Goal: Information Seeking & Learning: Find specific fact

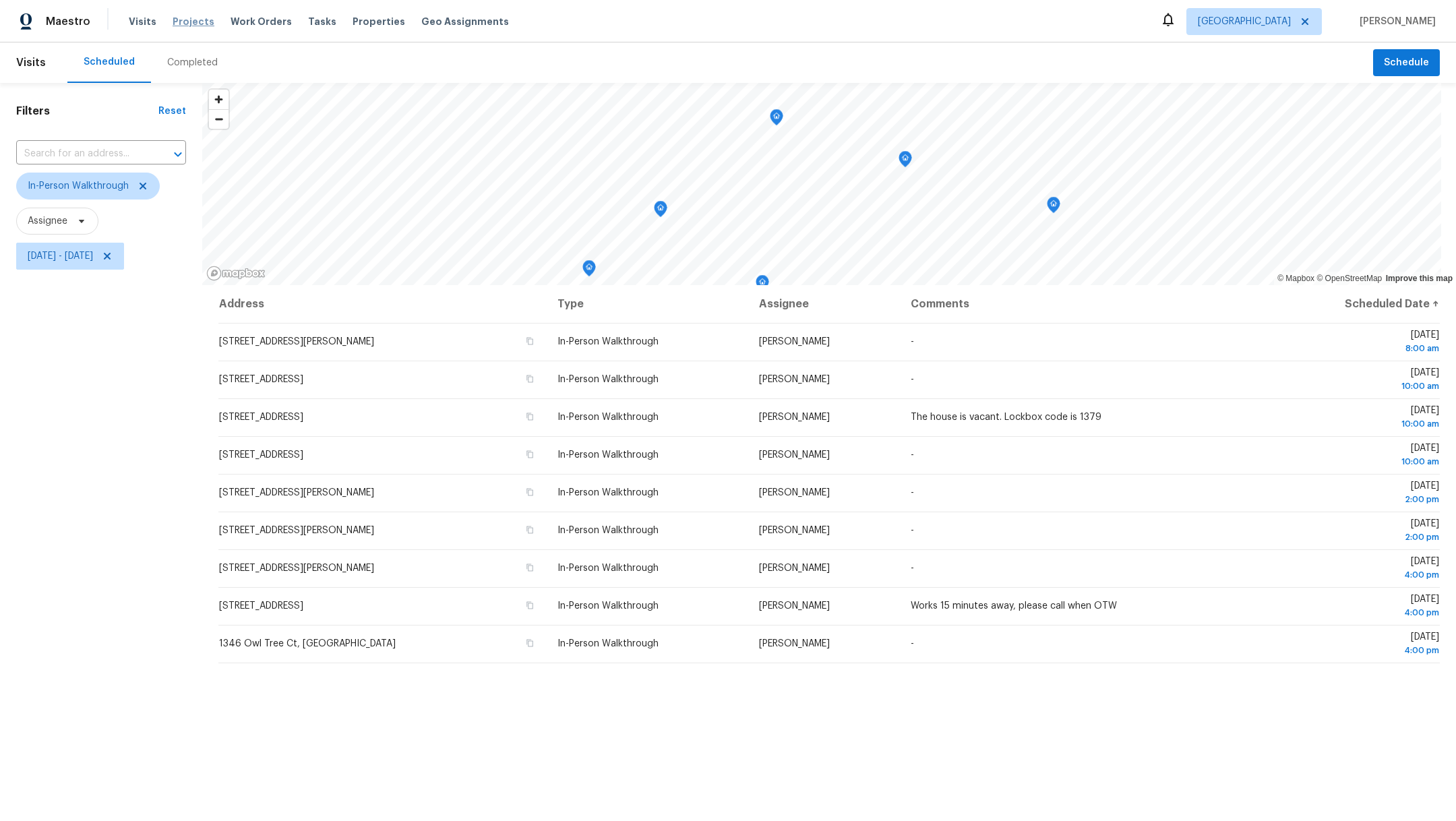
click at [198, 22] on span "Projects" at bounding box center [193, 22] width 42 height 13
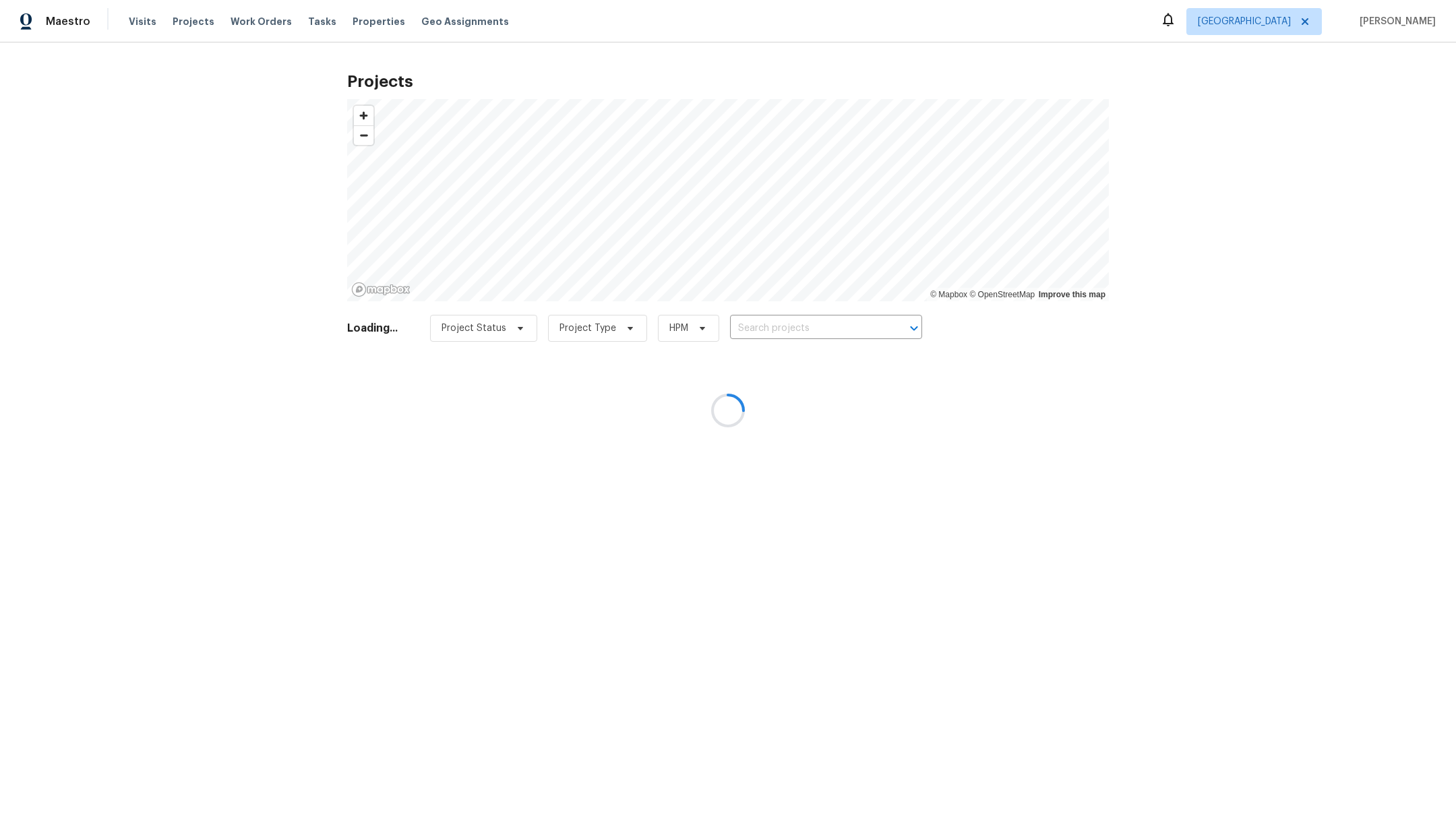
click at [763, 307] on div at bounding box center [728, 410] width 1456 height 821
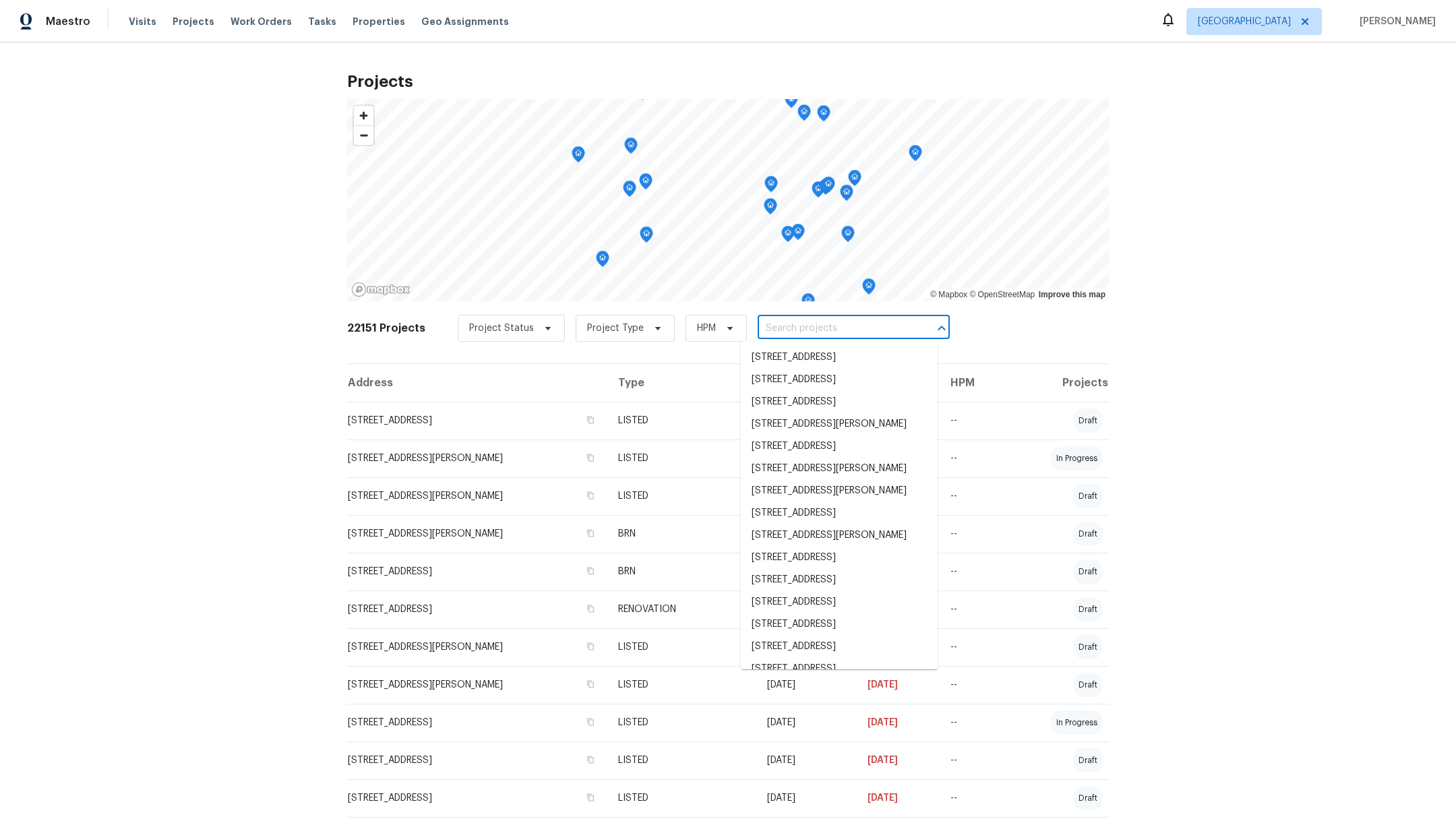
click at [758, 325] on input "text" at bounding box center [835, 328] width 154 height 21
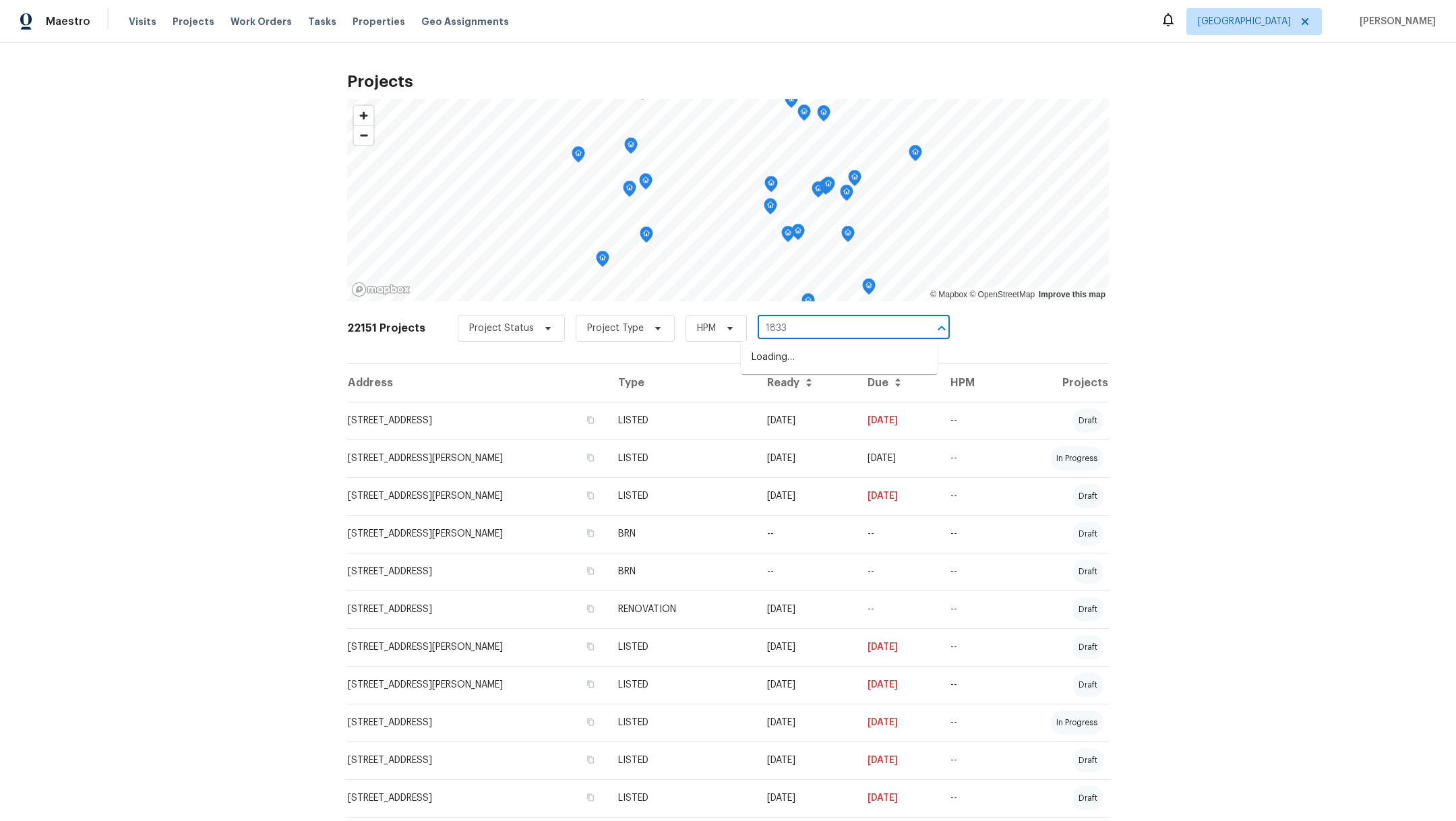
type input "18330"
click at [775, 354] on li "[STREET_ADDRESS][PERSON_NAME]" at bounding box center [839, 357] width 197 height 22
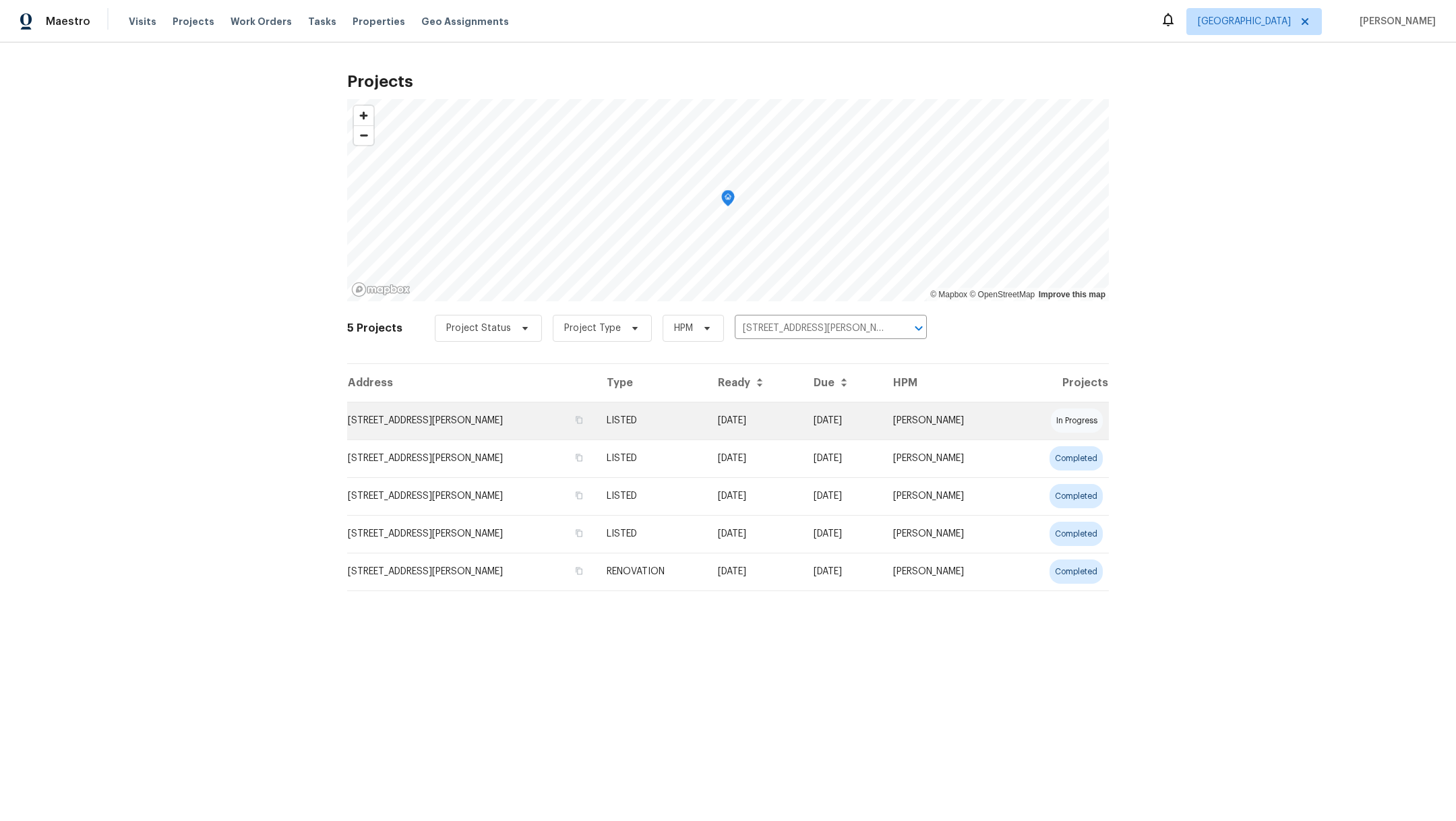
click at [385, 427] on td "[STREET_ADDRESS][PERSON_NAME]" at bounding box center [471, 421] width 249 height 38
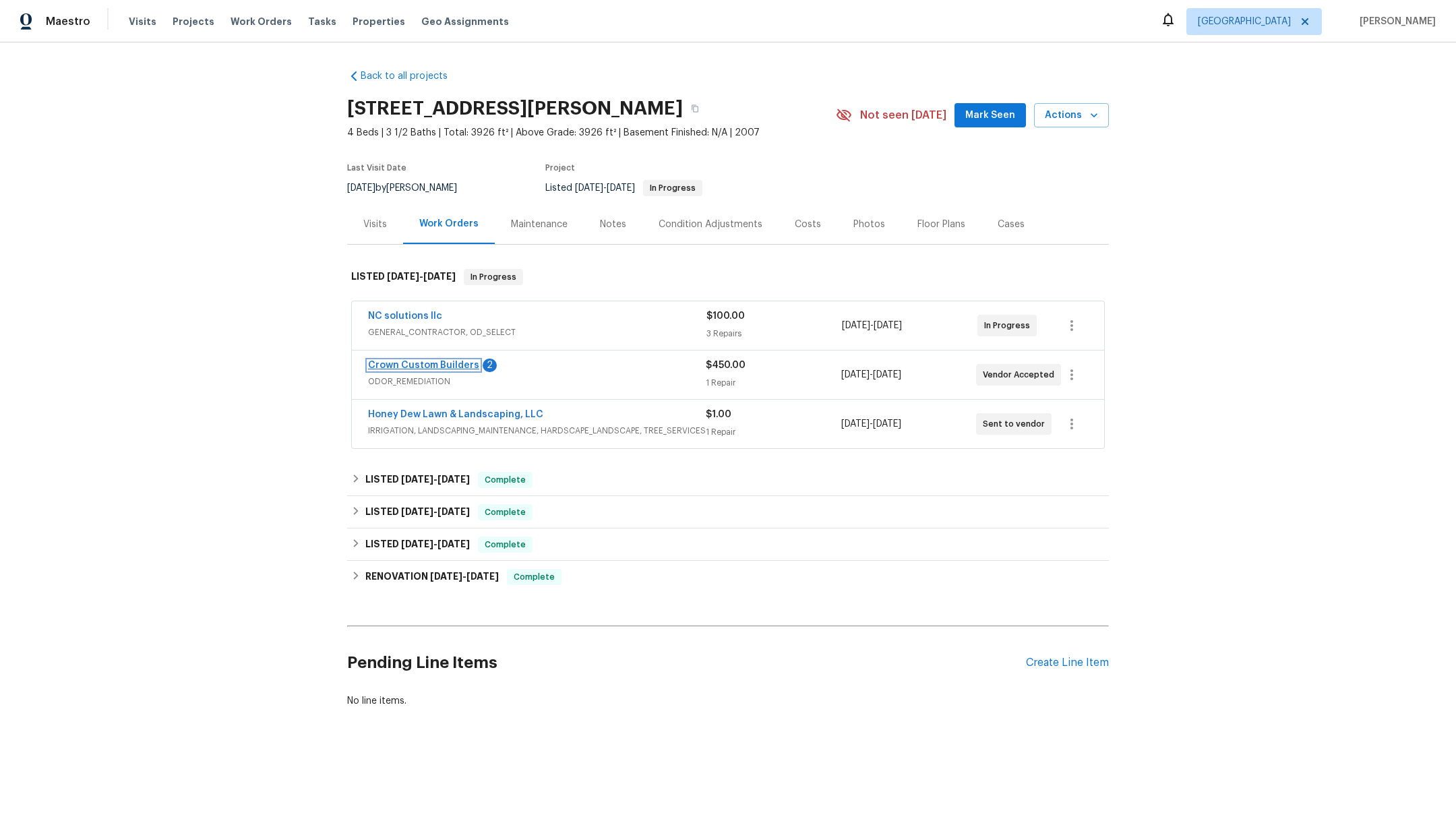
click at [392, 363] on link "Crown Custom Builders" at bounding box center [423, 365] width 111 height 9
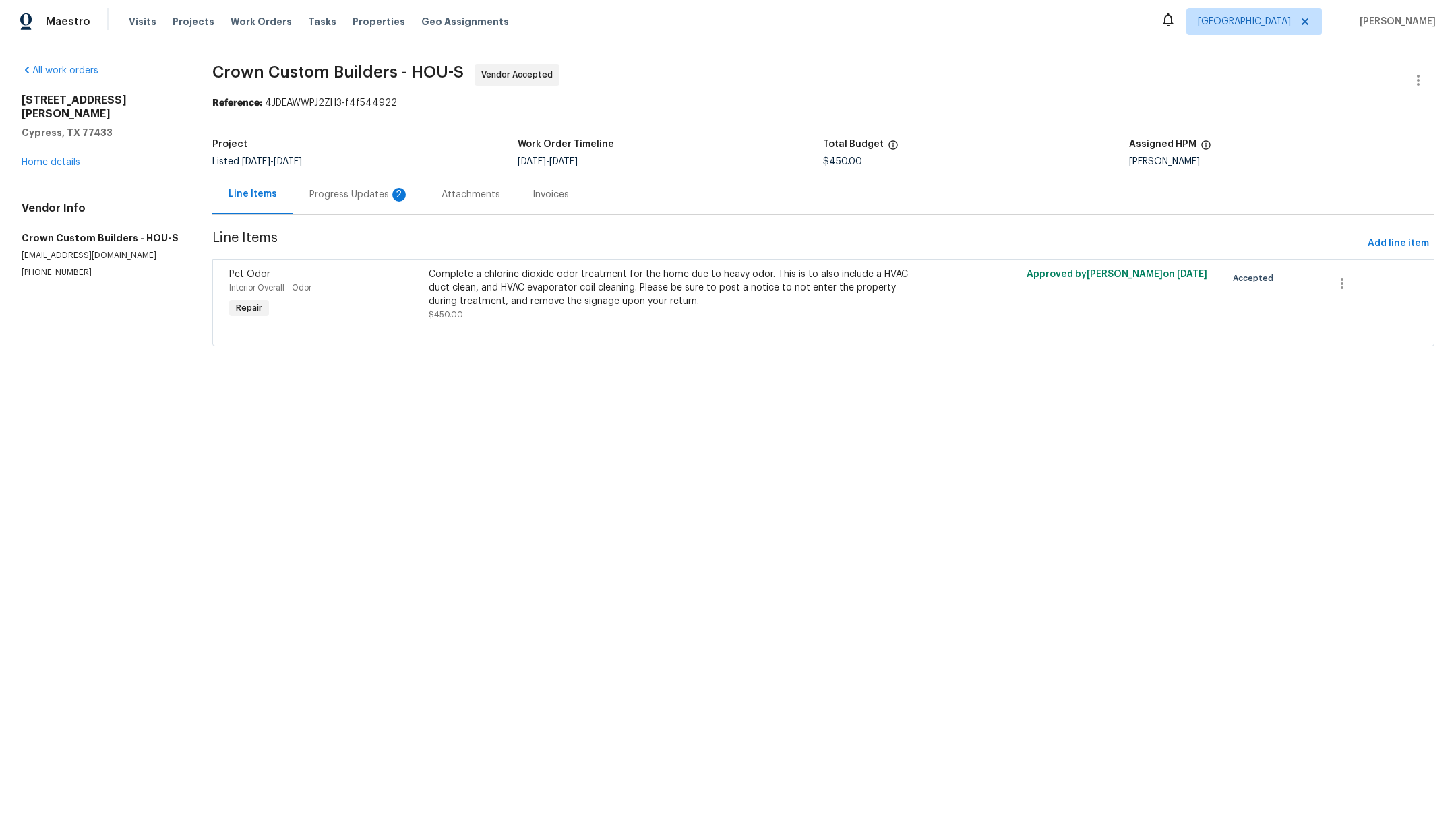
click at [352, 191] on div "Progress Updates 2" at bounding box center [359, 195] width 100 height 13
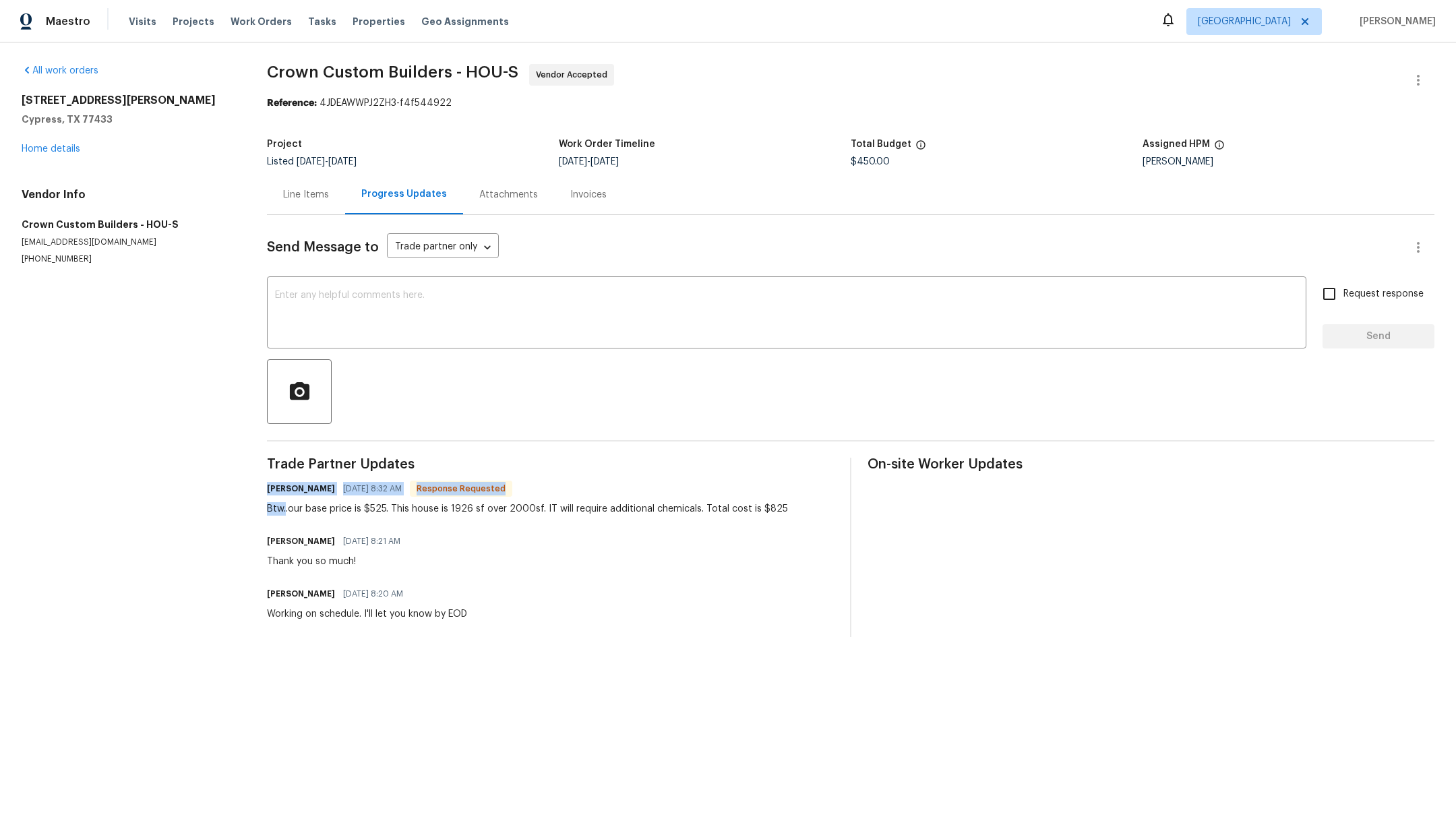
drag, startPoint x: 286, startPoint y: 510, endPoint x: 665, endPoint y: 459, distance: 382.4
click at [665, 459] on div "Trade Partner Updates [PERSON_NAME] [DATE] 8:32 AM Response Requested Btw..our …" at bounding box center [550, 547] width 567 height 179
click at [805, 495] on div "[PERSON_NAME] [DATE] 8:32 AM Response Requested Btw..our base price is $525. Th…" at bounding box center [550, 497] width 567 height 36
drag, startPoint x: 782, startPoint y: 507, endPoint x: 284, endPoint y: 504, distance: 498.0
click at [284, 504] on div "[PERSON_NAME] [DATE] 8:32 AM Response Requested Btw..our base price is $525. Th…" at bounding box center [550, 497] width 567 height 36
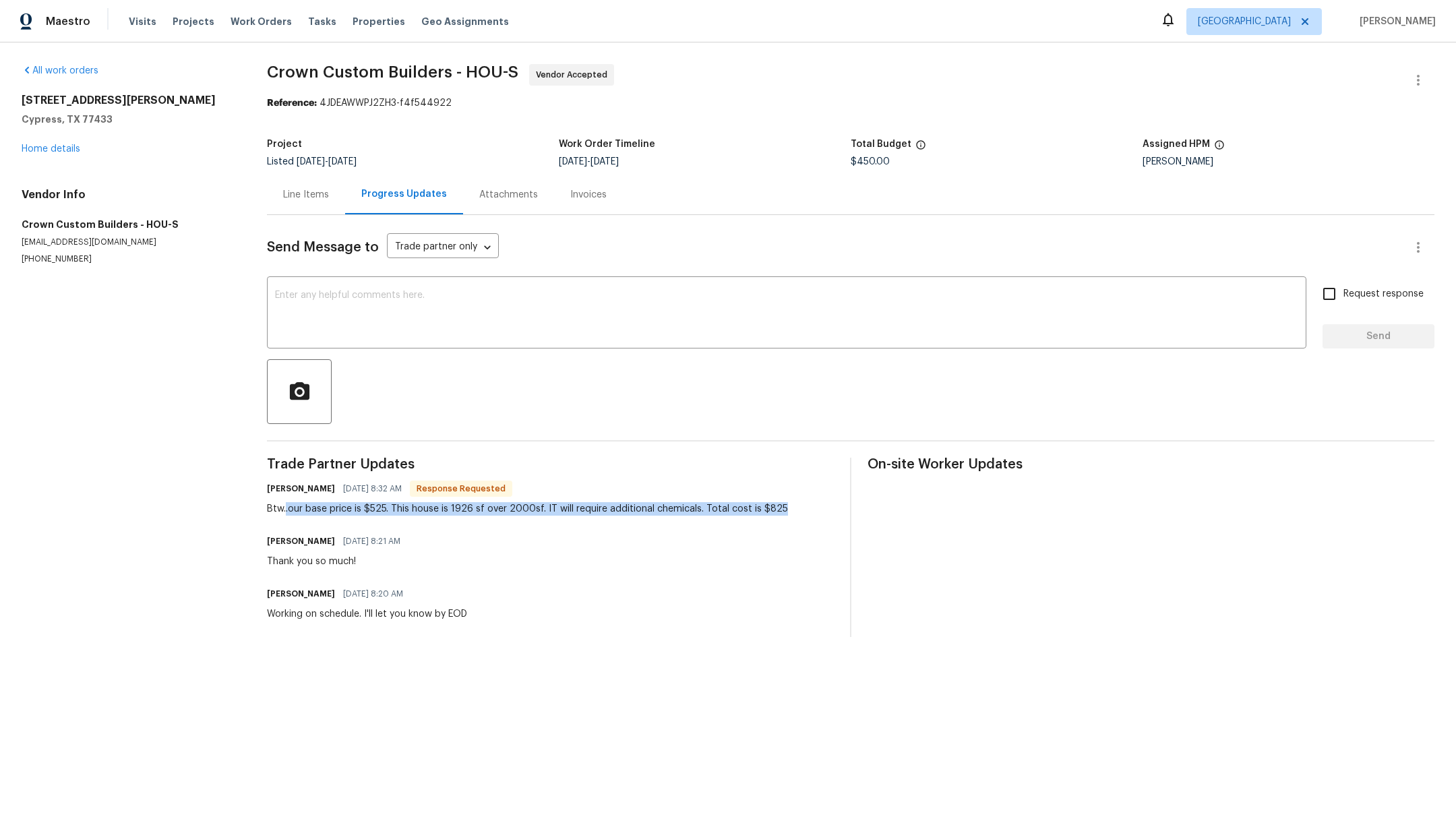
copy div ".our base price is $525. This house is 1926 sf over 2000sf. IT will require add…"
